Goal: Information Seeking & Learning: Learn about a topic

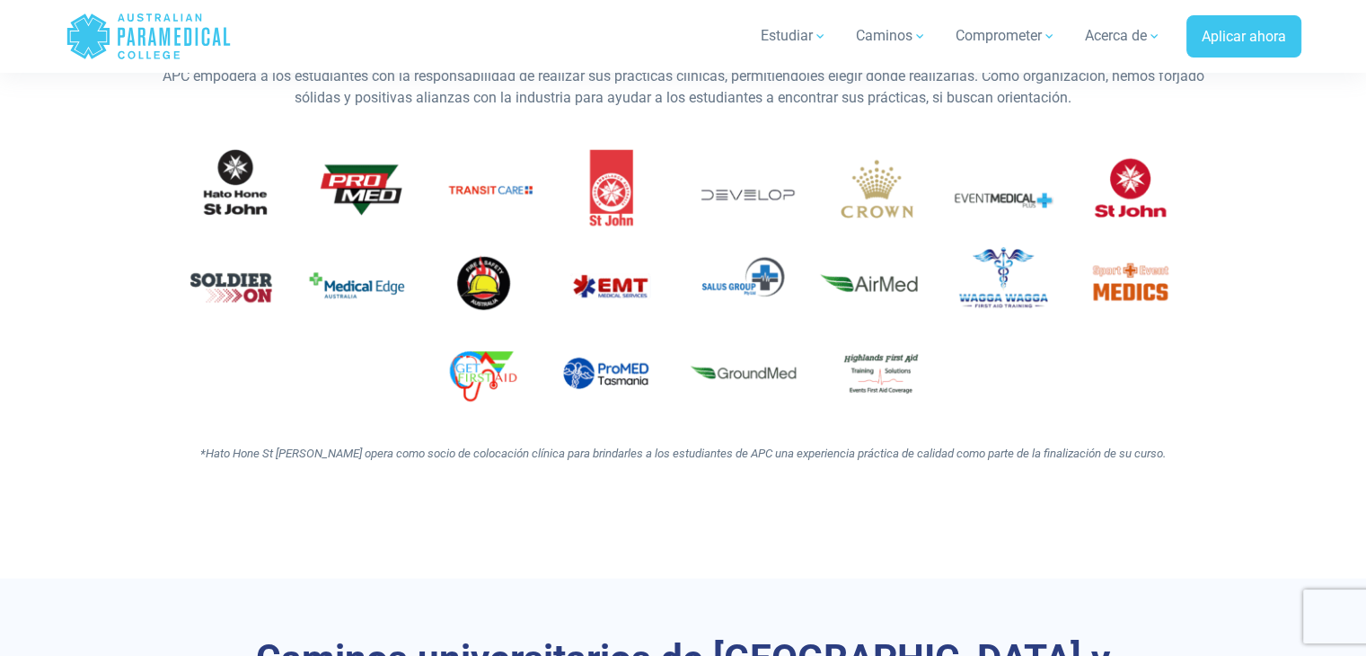
scroll to position [4790, 0]
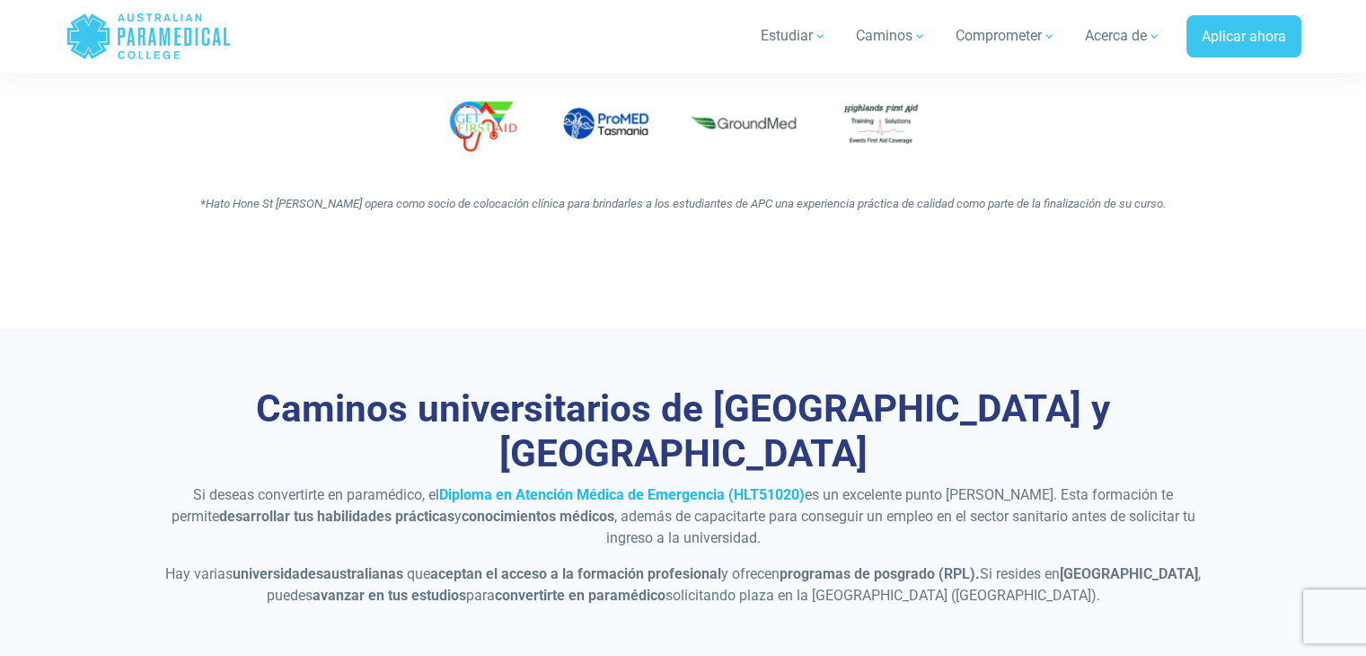
click at [682, 486] on font "Diploma en Atención Médica de Emergencia (HLT51020)" at bounding box center [622, 494] width 366 height 17
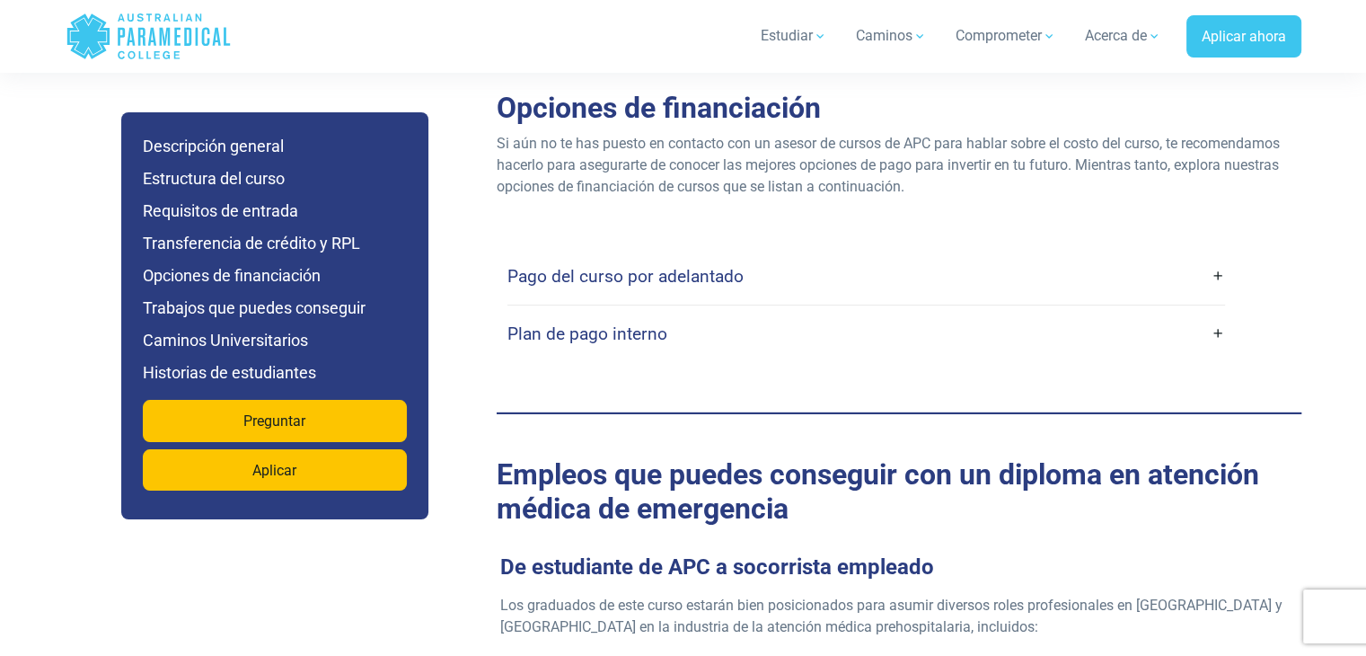
scroll to position [5688, 0]
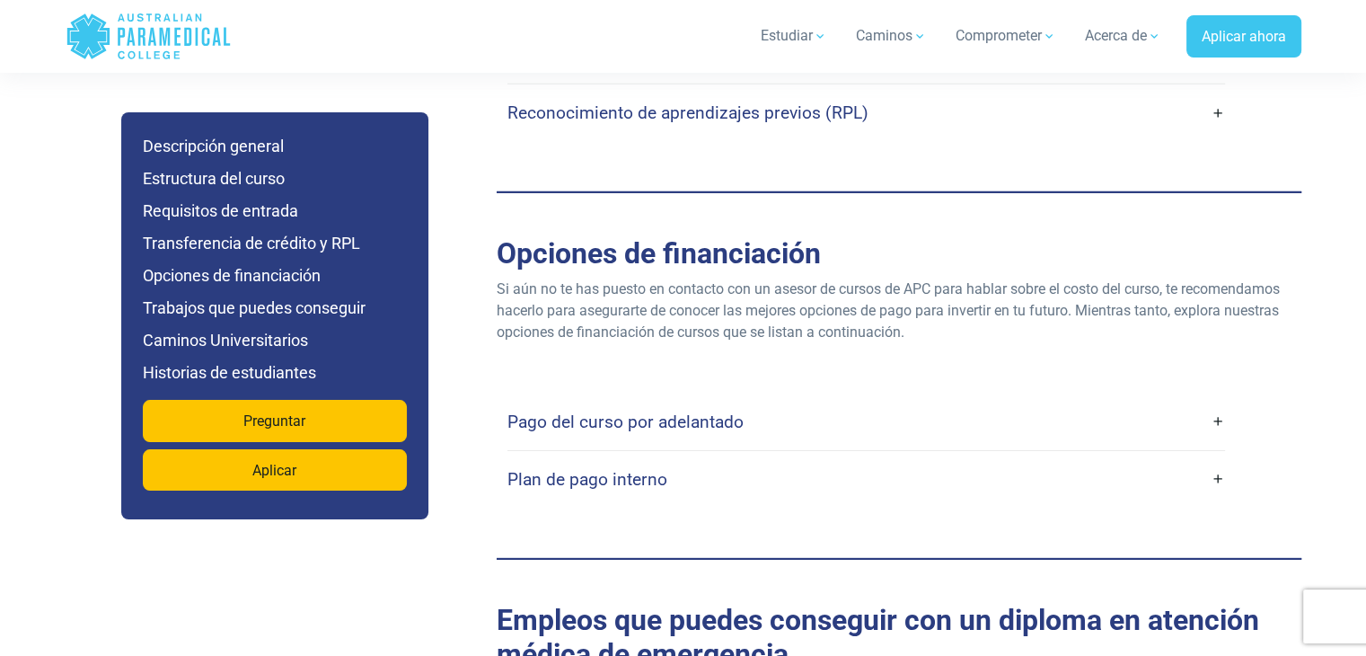
click at [1216, 401] on link "Pago del curso por adelantado" at bounding box center [866, 422] width 718 height 42
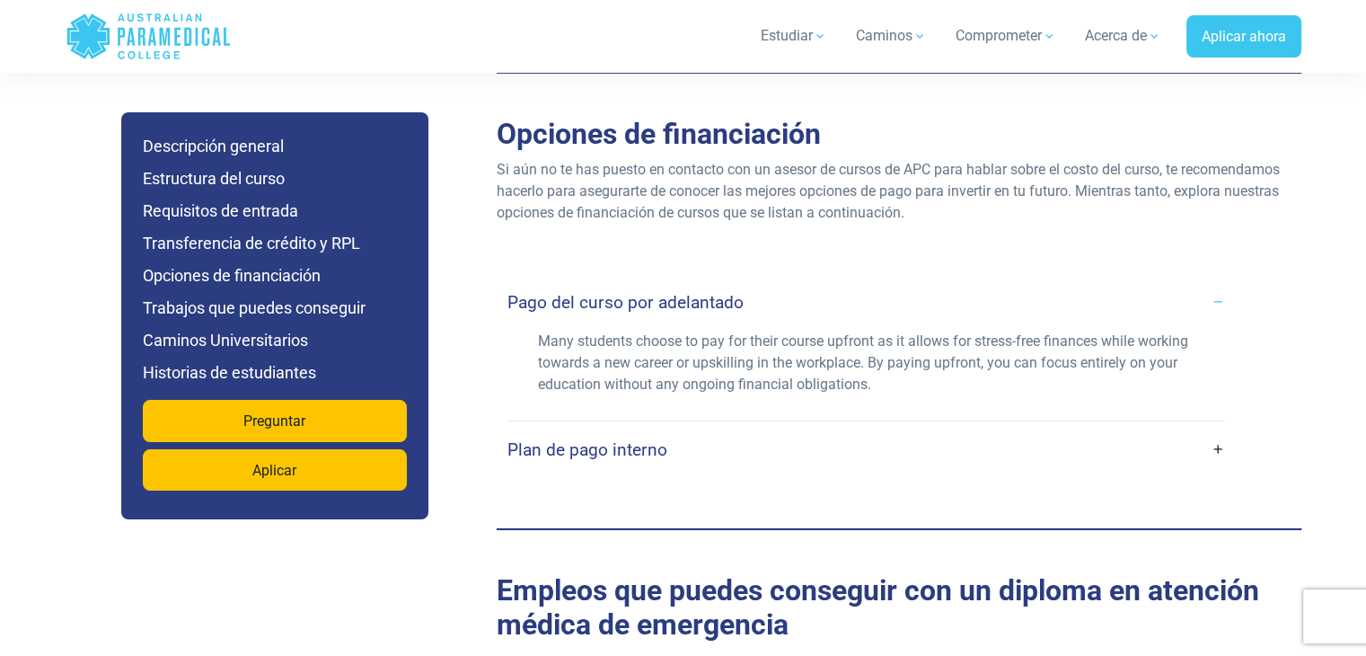
scroll to position [5838, 0]
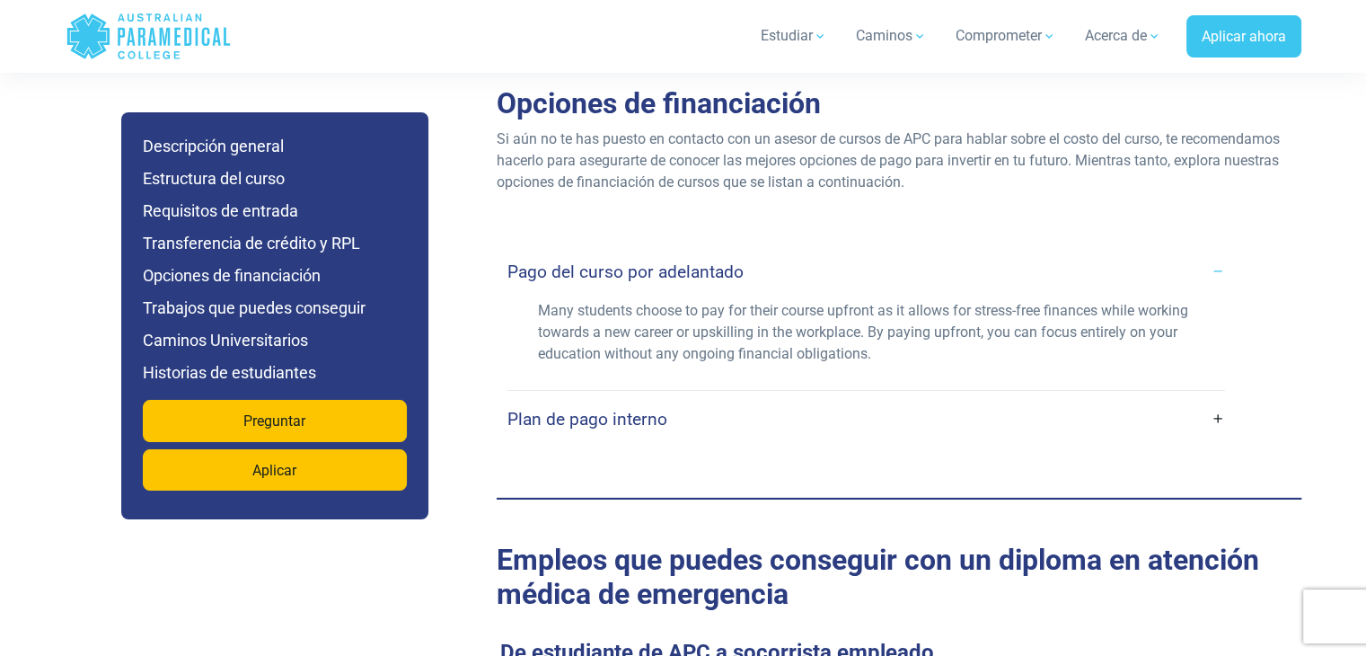
click at [1223, 398] on link "Plan de pago interno" at bounding box center [866, 419] width 718 height 42
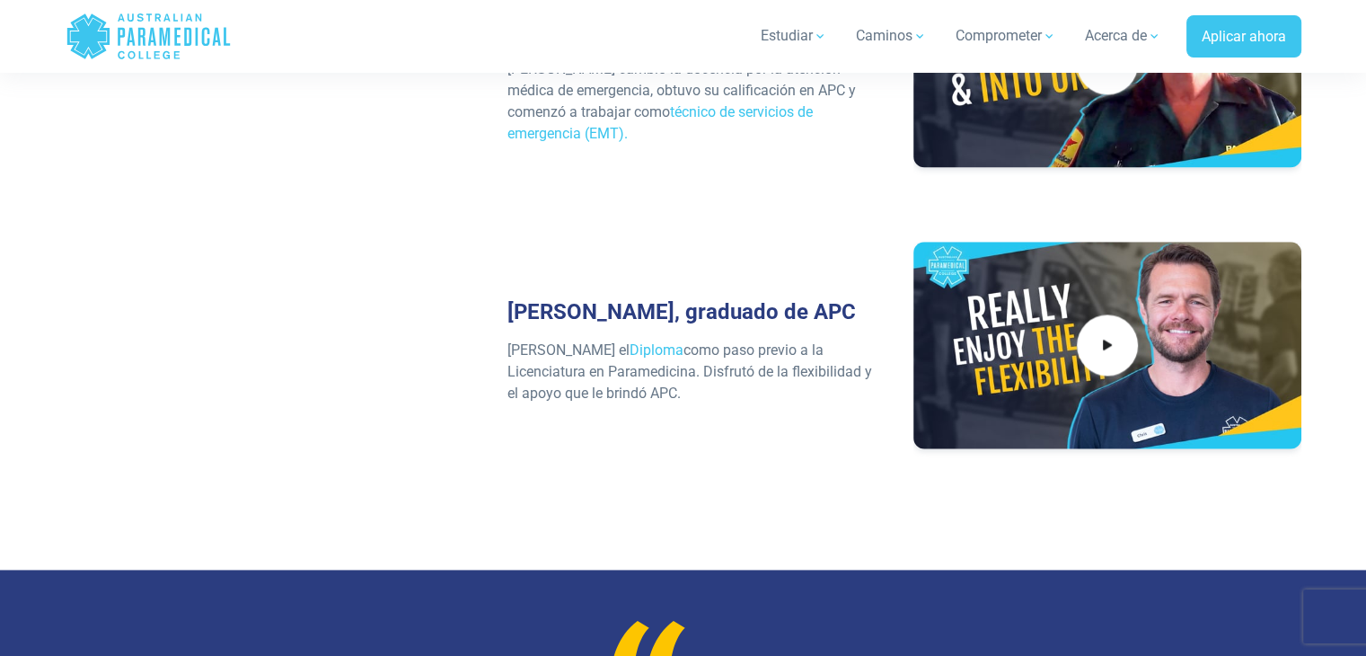
scroll to position [9131, 0]
